Goal: Navigation & Orientation: Find specific page/section

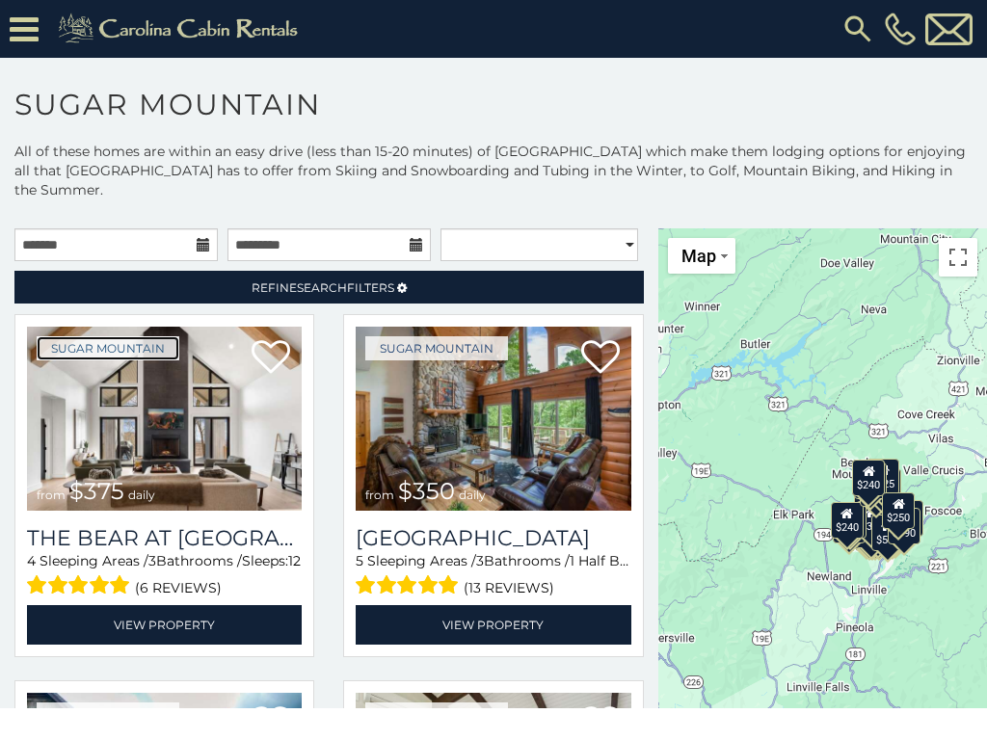
click at [106, 360] on link "Sugar Mountain" at bounding box center [108, 348] width 143 height 24
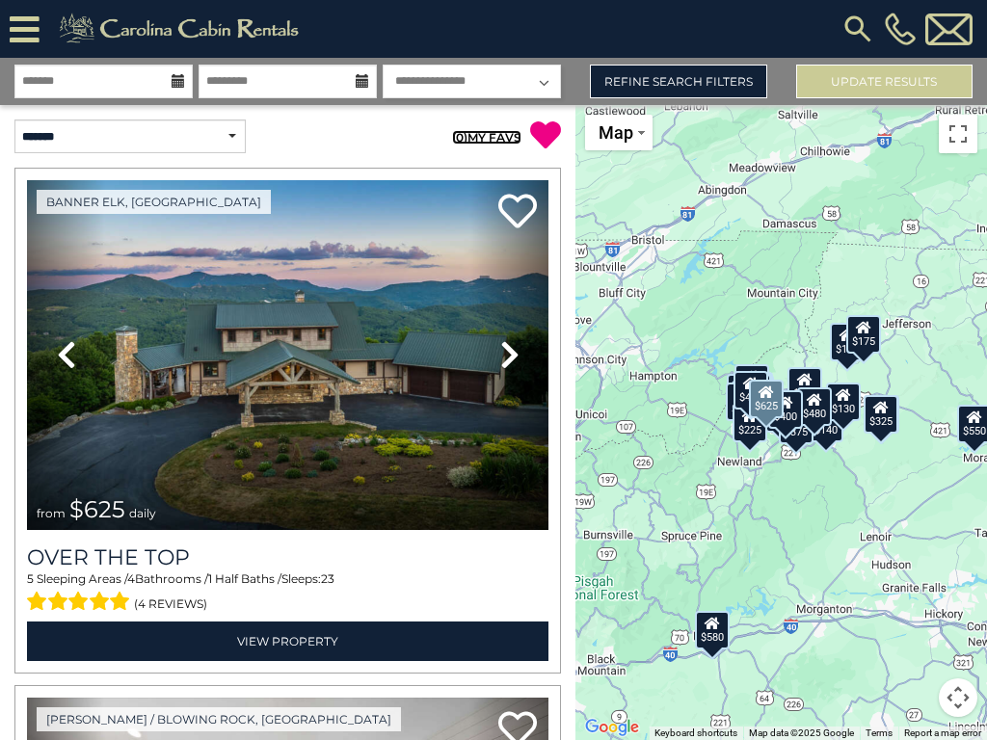
click at [478, 137] on link "( 0 ) MY FAVS" at bounding box center [486, 137] width 69 height 14
